Goal: Find contact information: Find contact information

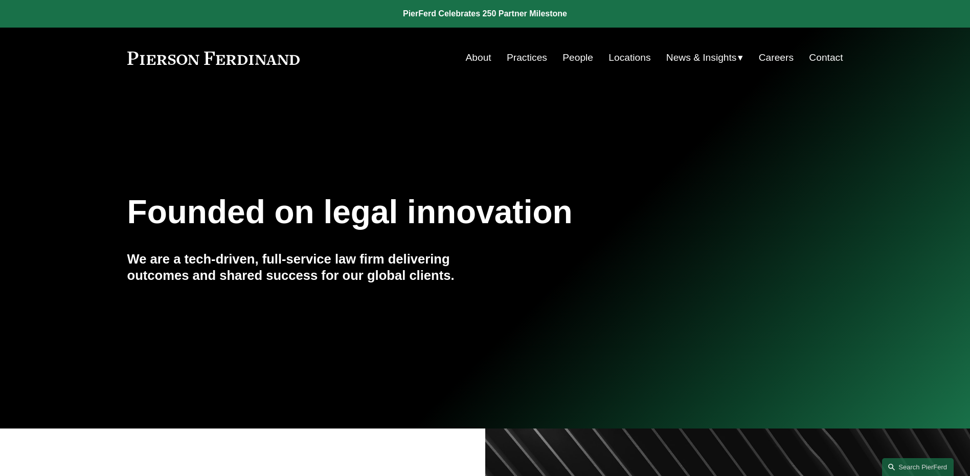
click at [577, 54] on link "People" at bounding box center [577, 57] width 31 height 19
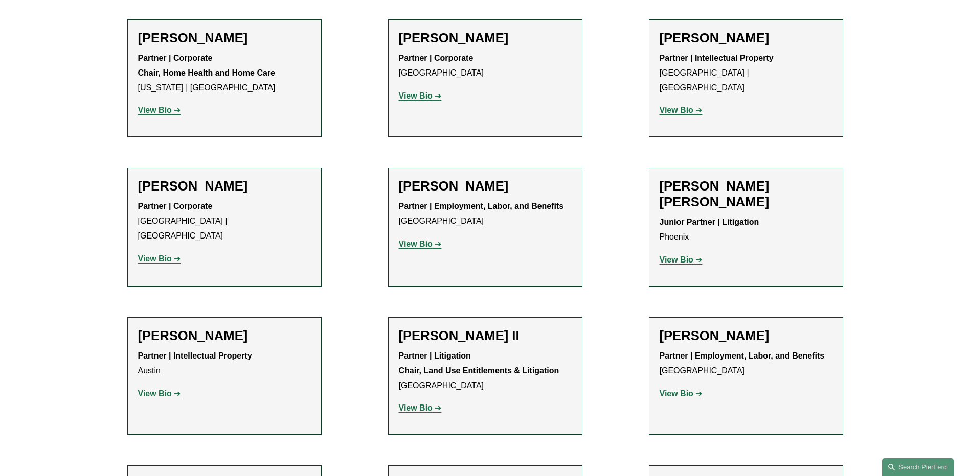
scroll to position [869, 0]
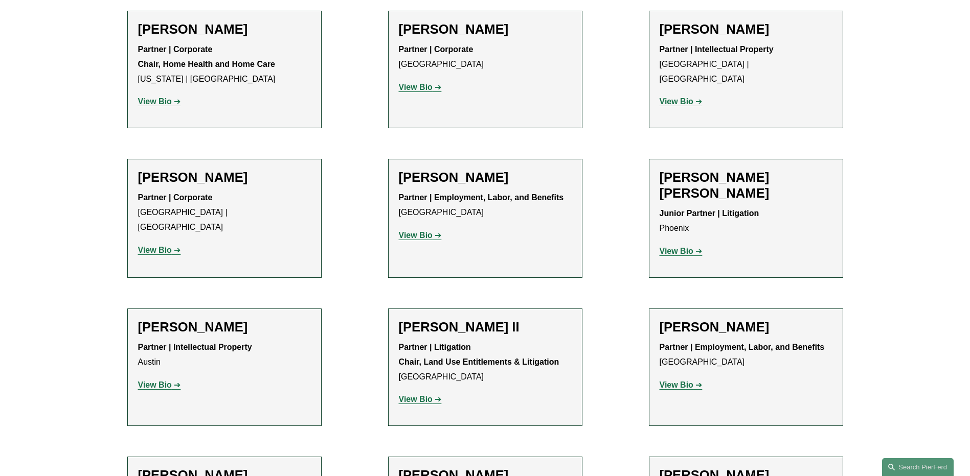
click at [674, 381] on strong "View Bio" at bounding box center [676, 385] width 34 height 9
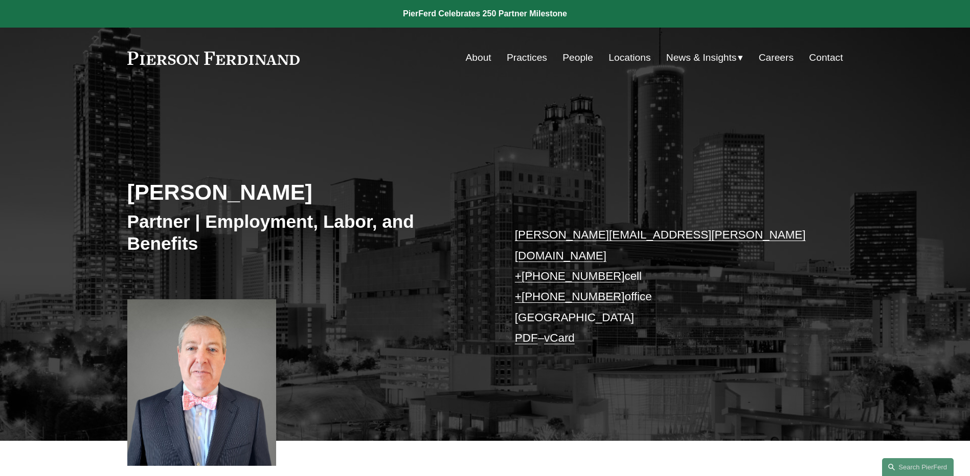
scroll to position [51, 0]
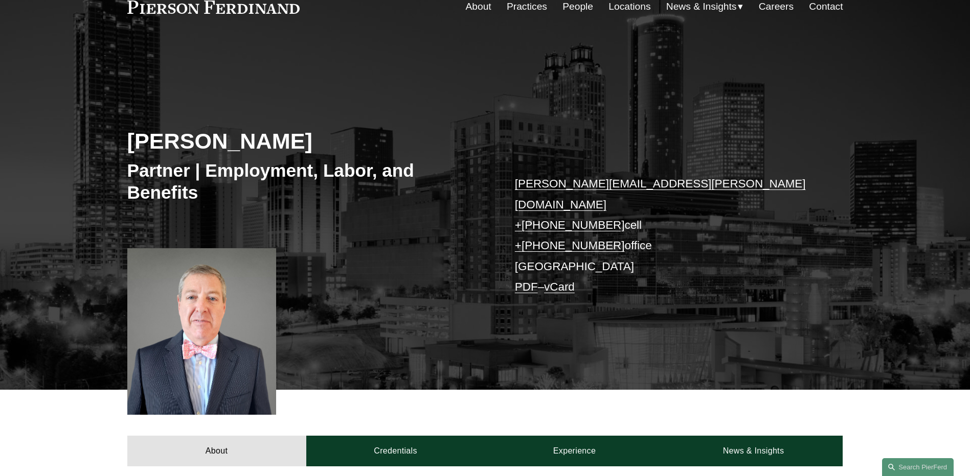
click at [353, 262] on div "Gordon M. Berger Partner | Employment, Labor, and Benefits gordon.berger@pierfe…" at bounding box center [485, 228] width 970 height 324
click at [852, 322] on div "Gordon M. Berger Partner | Employment, Labor, and Benefits gordon.berger@pierfe…" at bounding box center [485, 228] width 970 height 324
click at [809, 280] on div "gordon.berger@pierferd.com + 1.404.455.6699 cell + 1.762.222.2535 office Atlant…" at bounding box center [664, 236] width 298 height 124
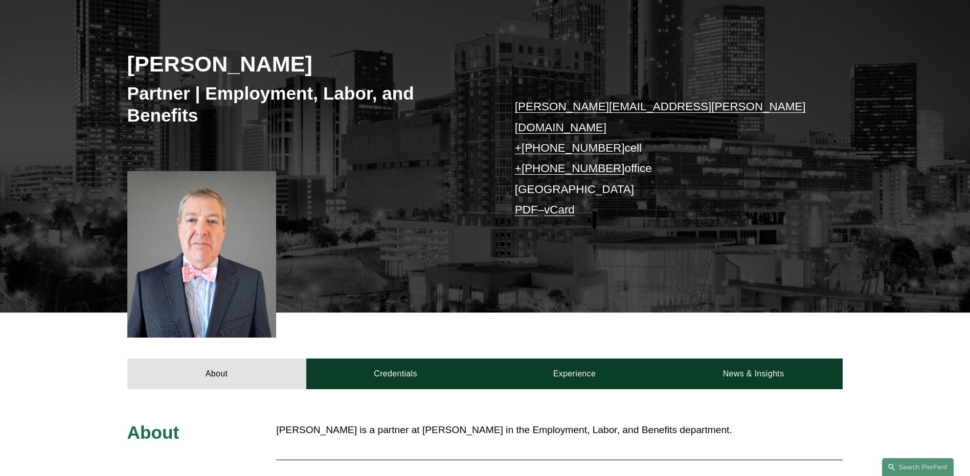
scroll to position [0, 0]
